Goal: Check status

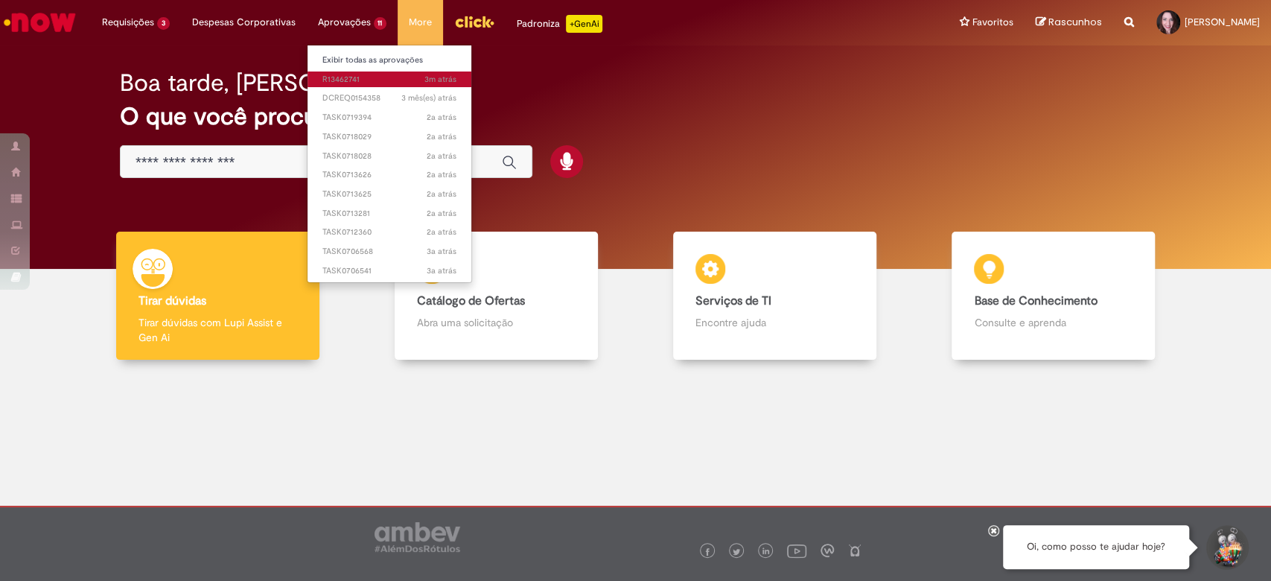
click at [339, 77] on span "3m atrás 3 minutos atrás R13462741" at bounding box center [389, 80] width 135 height 12
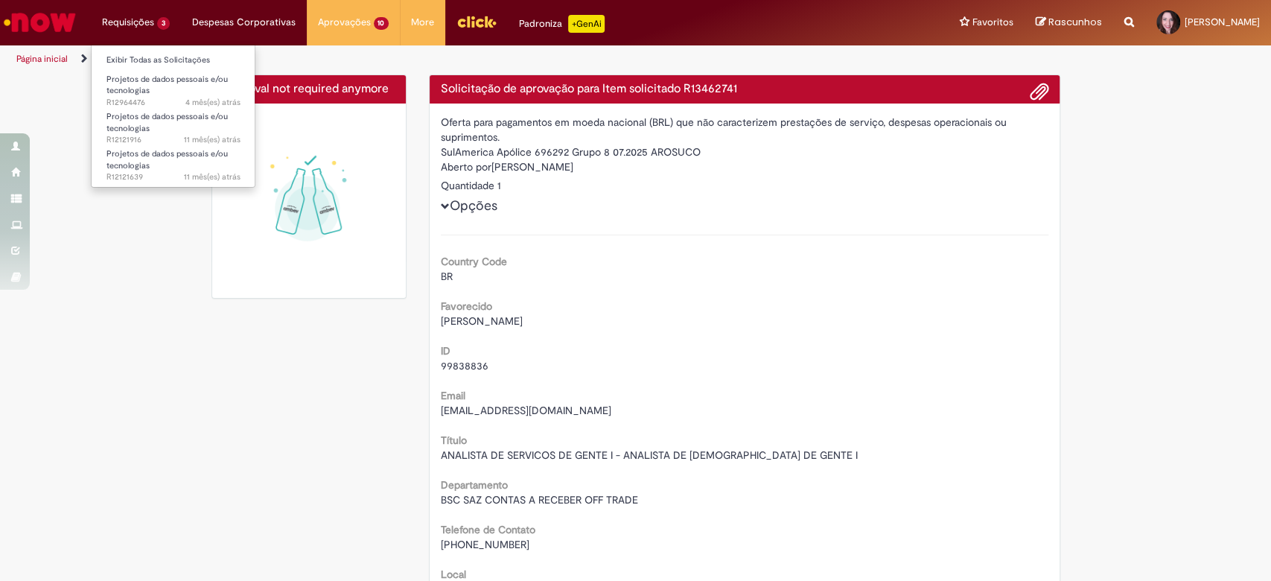
click at [104, 28] on li "Requisições 3 Exibir Todas as Solicitações Projetos de dados pessoais e/ou tecn…" at bounding box center [136, 22] width 90 height 45
click at [121, 16] on li "Requisições 3 Exibir Todas as Solicitações Projetos de dados pessoais e/ou tecn…" at bounding box center [136, 22] width 90 height 45
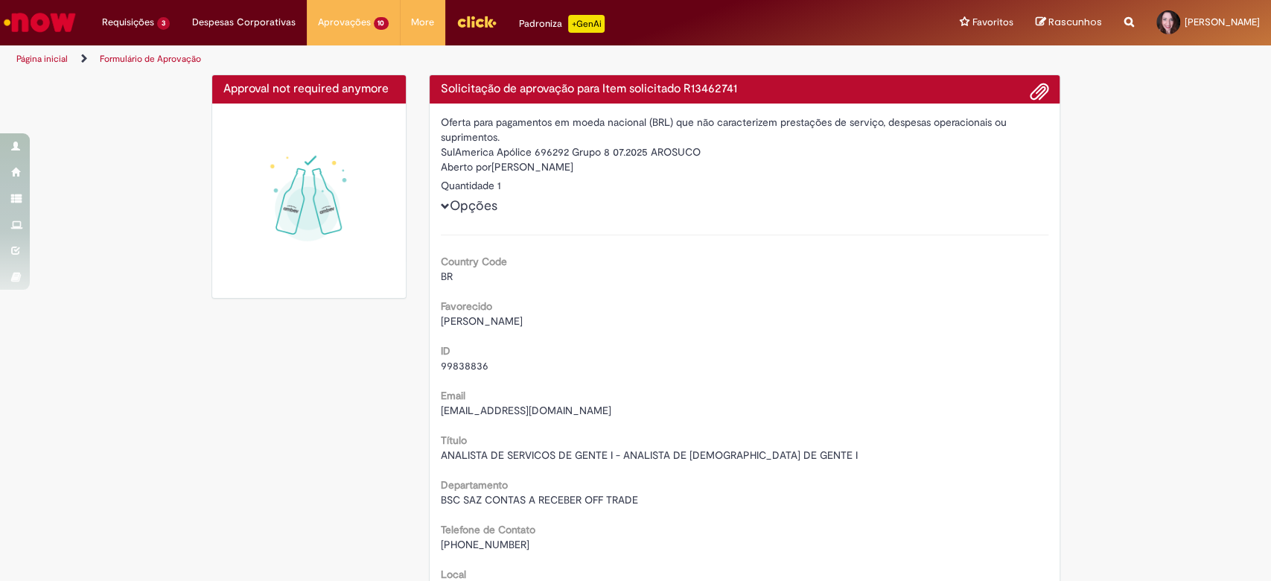
click at [18, 22] on img "Ir para a Homepage" at bounding box center [39, 22] width 77 height 30
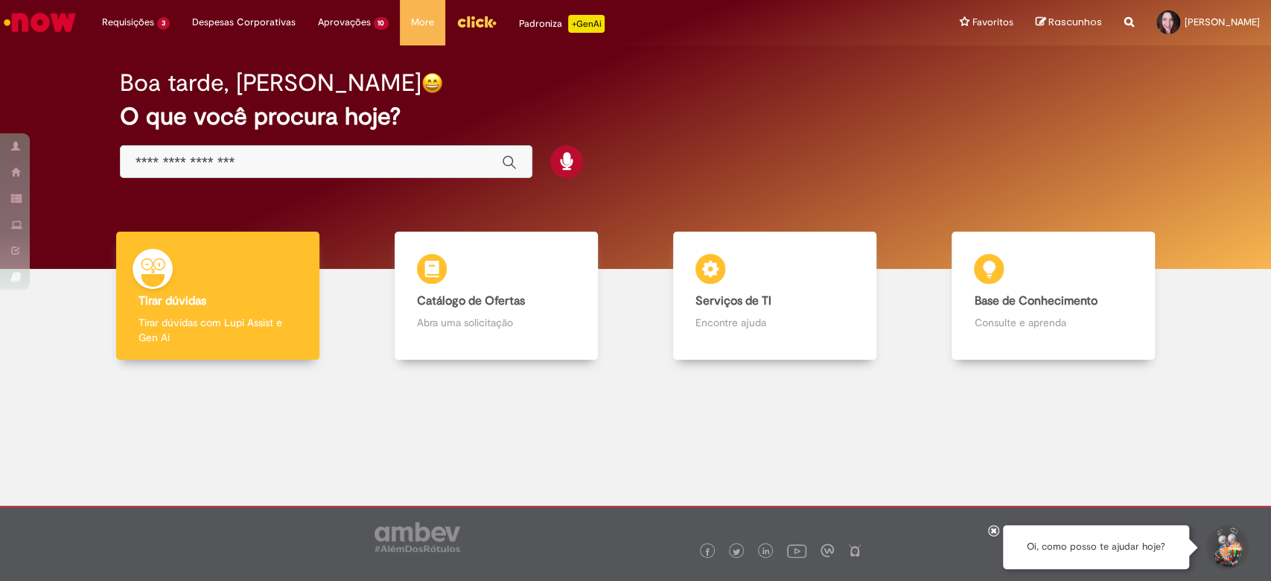
drag, startPoint x: 647, startPoint y: 115, endPoint x: 710, endPoint y: 135, distance: 66.2
click at [647, 115] on h2 "O que você procura hoje?" at bounding box center [635, 116] width 1031 height 26
